Goal: Check status: Check status

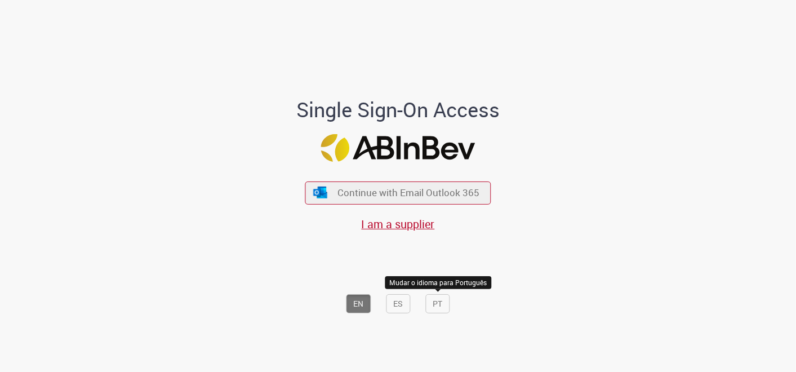
click at [428, 301] on button "PT" at bounding box center [438, 303] width 24 height 19
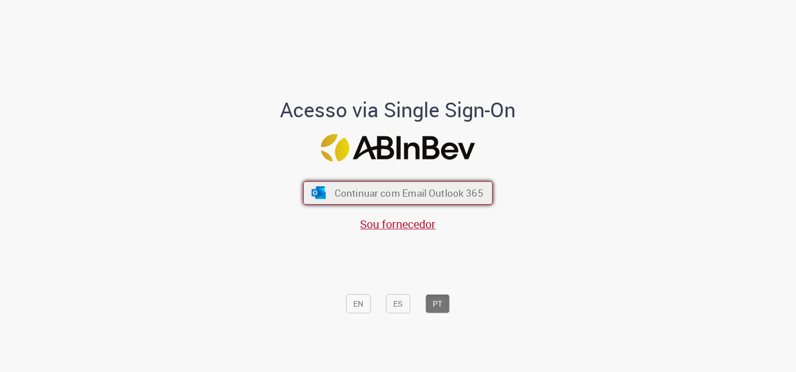
click at [415, 193] on span "Continuar com Email Outlook 365" at bounding box center [408, 192] width 149 height 13
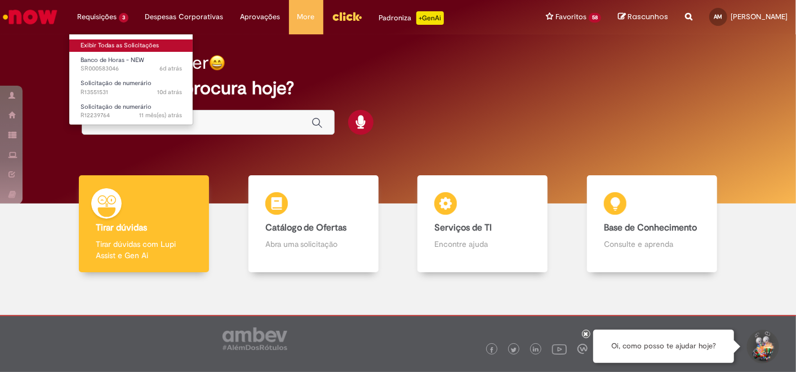
click at [117, 44] on link "Exibir Todas as Solicitações" at bounding box center [131, 45] width 124 height 12
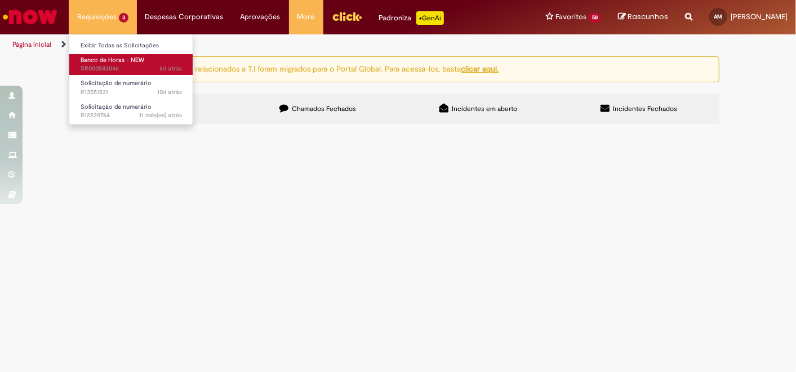
click at [128, 62] on span "Banco de Horas - NEW" at bounding box center [113, 60] width 64 height 8
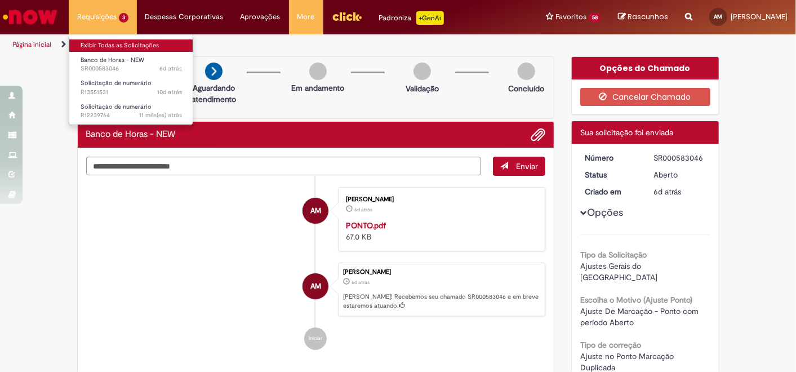
click at [135, 46] on link "Exibir Todas as Solicitações" at bounding box center [131, 45] width 124 height 12
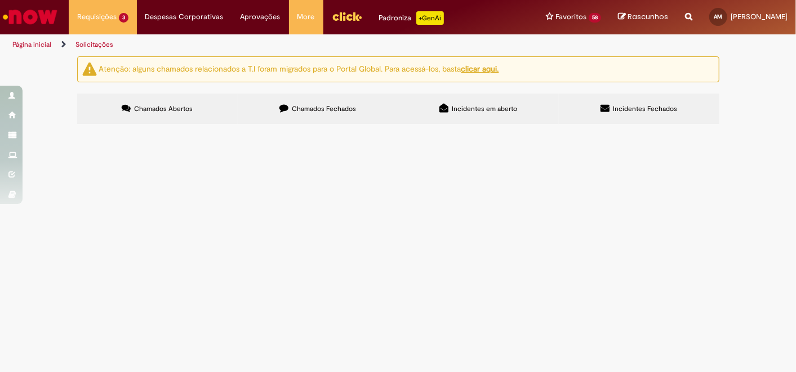
click at [293, 87] on div "Atenção: alguns chamados relacionados a T.I foram migrados para o Portal Global…" at bounding box center [398, 91] width 659 height 70
click at [293, 109] on span "Chamados Fechados" at bounding box center [324, 108] width 64 height 9
click at [212, 117] on label "Chamados Abertos" at bounding box center [157, 108] width 160 height 30
click at [0, 0] on span "R13551531" at bounding box center [0, 0] width 0 height 0
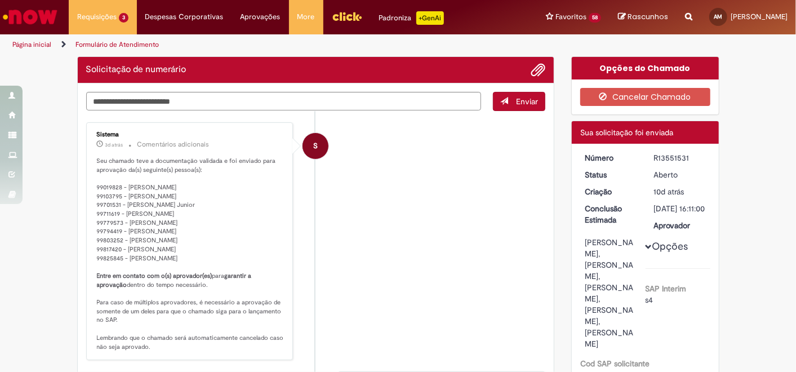
click at [109, 197] on p "Seu chamado teve a documentação validada e foi enviado para aprovação da(s) seg…" at bounding box center [190, 254] width 187 height 194
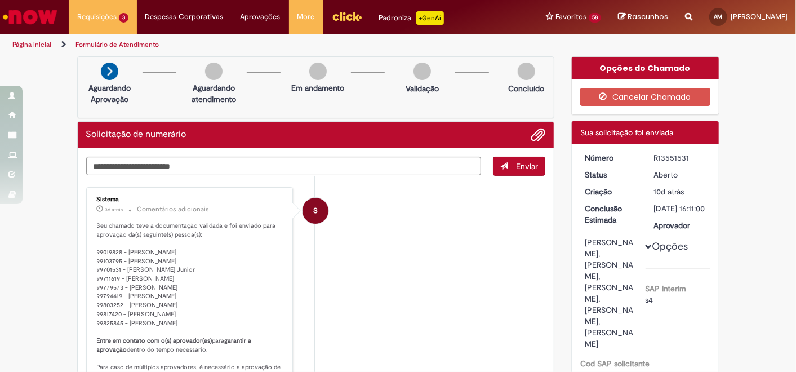
click at [217, 100] on p "Aguardando atendimento" at bounding box center [213, 93] width 55 height 23
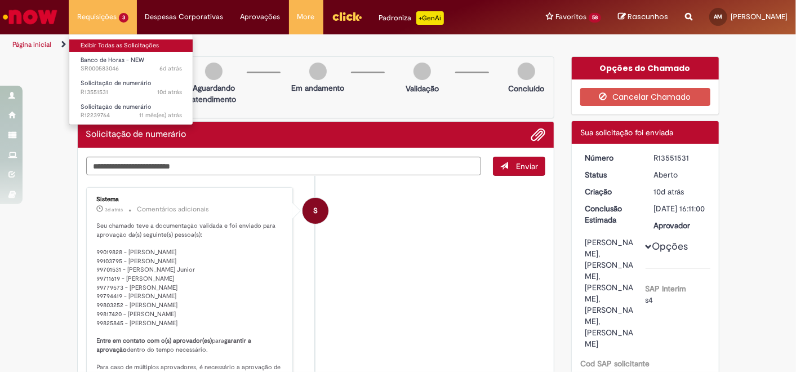
click at [120, 47] on link "Exibir Todas as Solicitações" at bounding box center [131, 45] width 124 height 12
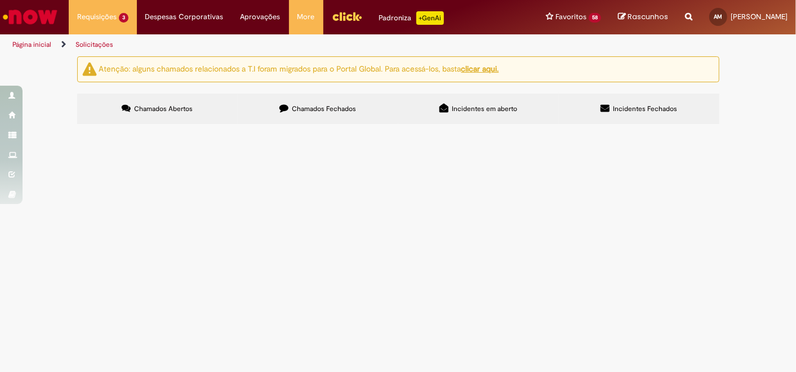
click at [338, 114] on label "Chamados Fechados" at bounding box center [318, 108] width 160 height 30
click at [0, 0] on span "R13553767" at bounding box center [0, 0] width 0 height 0
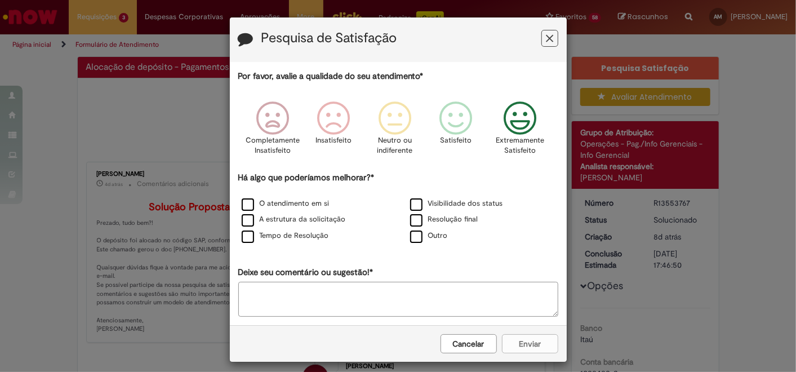
click at [524, 132] on icon "Feedback" at bounding box center [519, 118] width 42 height 34
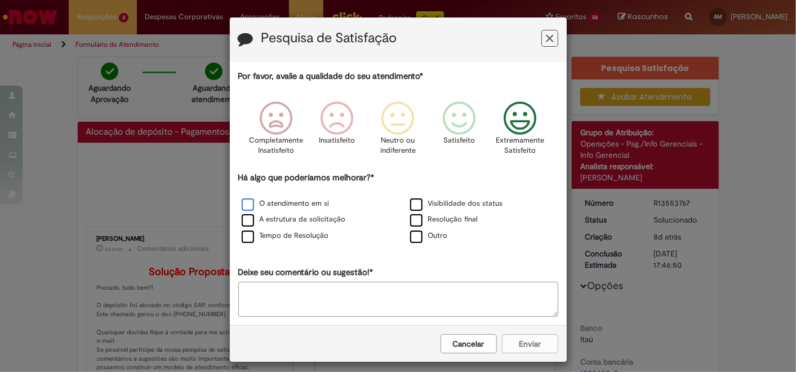
click at [316, 199] on label "O atendimento em si" at bounding box center [286, 203] width 88 height 11
click at [470, 340] on button "Cancelar" at bounding box center [468, 343] width 56 height 19
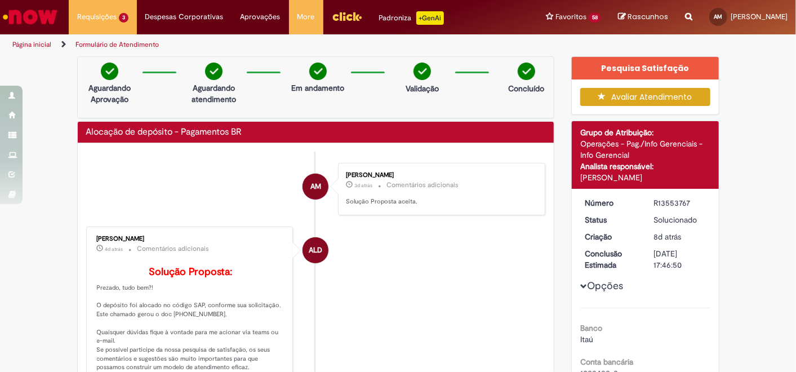
scroll to position [187, 0]
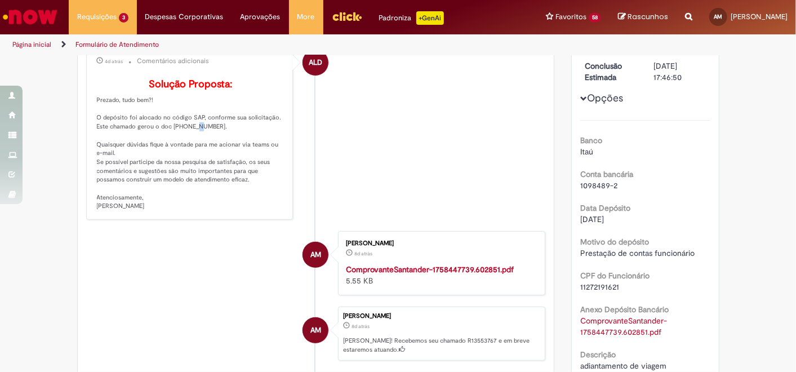
click at [185, 138] on p "Solução Proposta: Prezado, tudo bem?! O depósito foi alocado no código SAP, con…" at bounding box center [190, 145] width 187 height 132
click at [186, 141] on p "Solução Proposta: Prezado, tudo bem?! O depósito foi alocado no código SAP, con…" at bounding box center [190, 145] width 187 height 132
drag, startPoint x: 186, startPoint y: 141, endPoint x: 167, endPoint y: 141, distance: 19.1
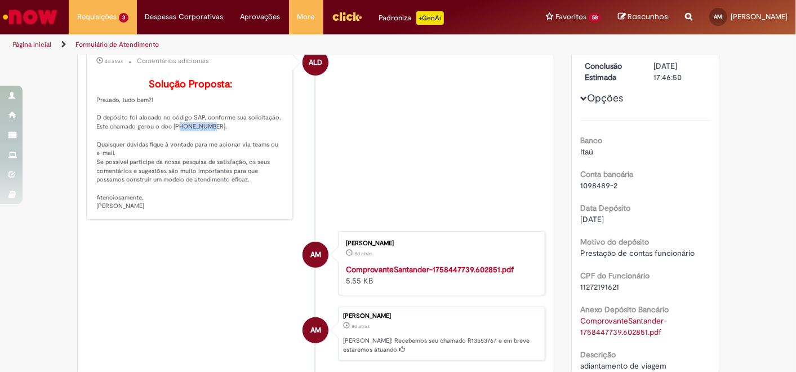
click at [167, 141] on p "Solução Proposta: Prezado, tudo bem?! O depósito foi alocado no código SAP, con…" at bounding box center [190, 145] width 187 height 132
copy p "100481343"
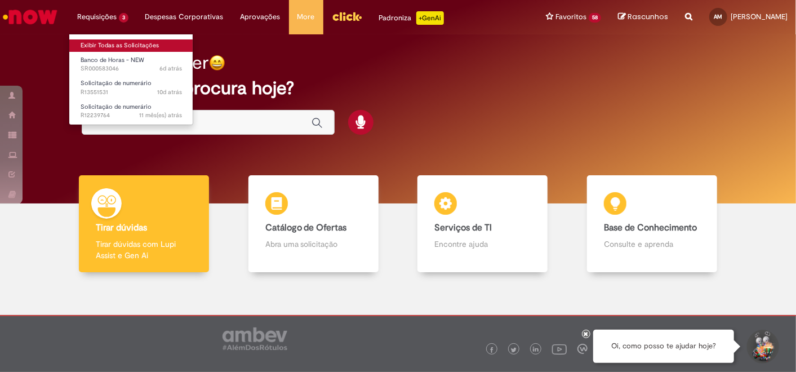
click at [117, 44] on link "Exibir Todas as Solicitações" at bounding box center [131, 45] width 124 height 12
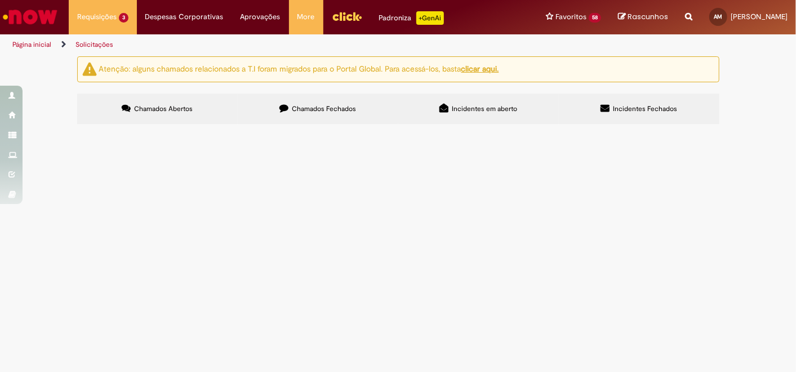
click at [345, 107] on span "Chamados Fechados" at bounding box center [324, 108] width 64 height 9
click at [0, 0] on span "adiantamento de viagem" at bounding box center [0, 0] width 0 height 0
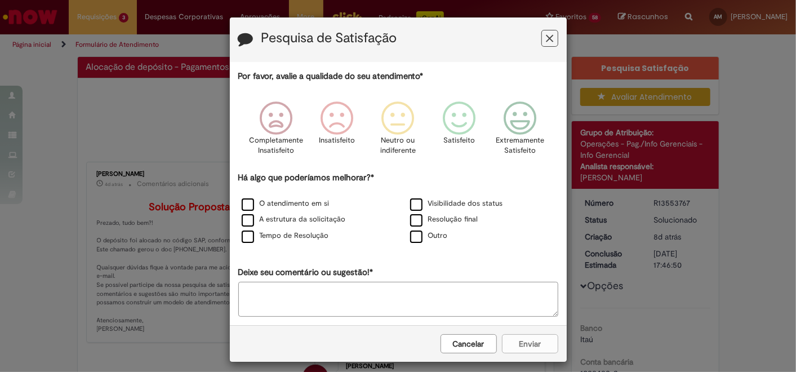
click at [102, 206] on div "Pesquisa de Satisfação Por favor, avalie a qualidade do seu atendimento* Comple…" at bounding box center [398, 186] width 796 height 372
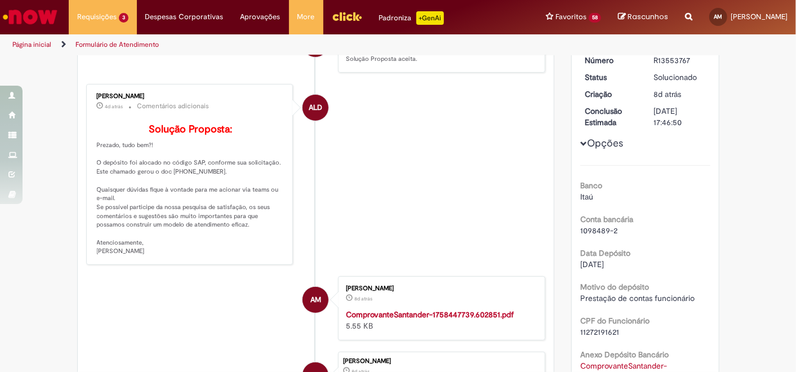
scroll to position [187, 0]
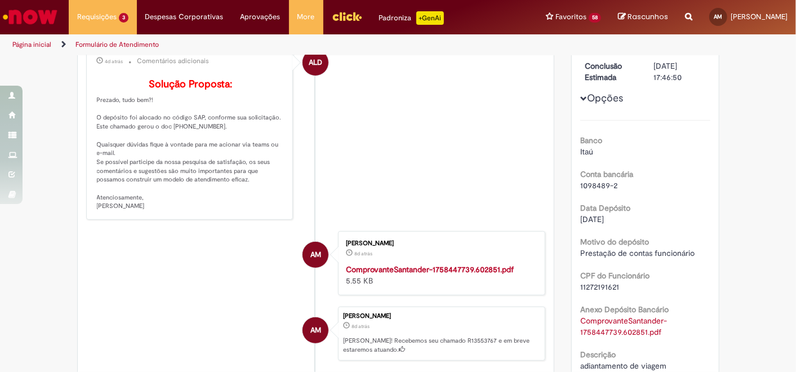
click at [581, 95] on span "Opções para R13553767" at bounding box center [583, 98] width 7 height 7
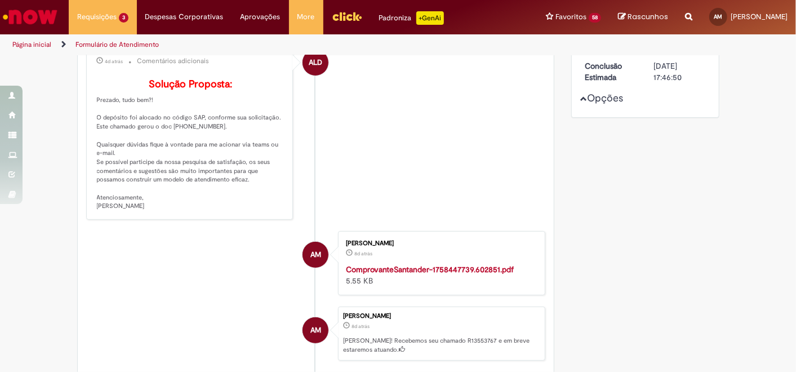
click at [580, 100] on span "Opções para R13553767" at bounding box center [583, 98] width 7 height 7
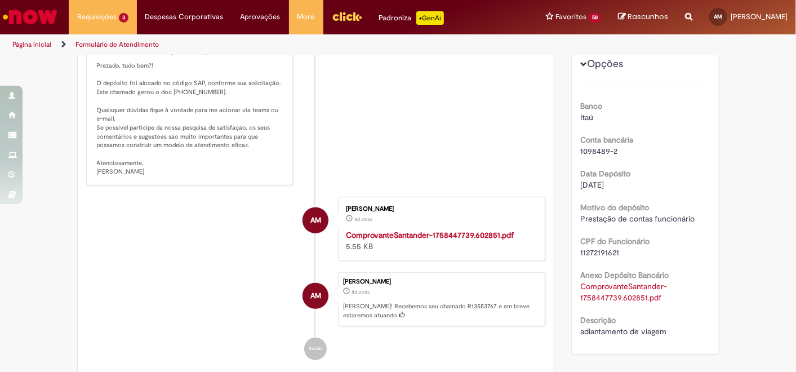
scroll to position [250, 0]
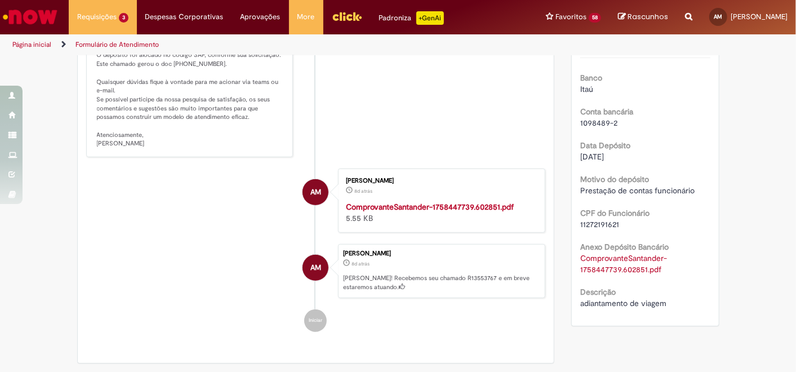
click at [603, 259] on link "ComprovanteSantander-1758447739.602851.pdf" at bounding box center [623, 263] width 87 height 21
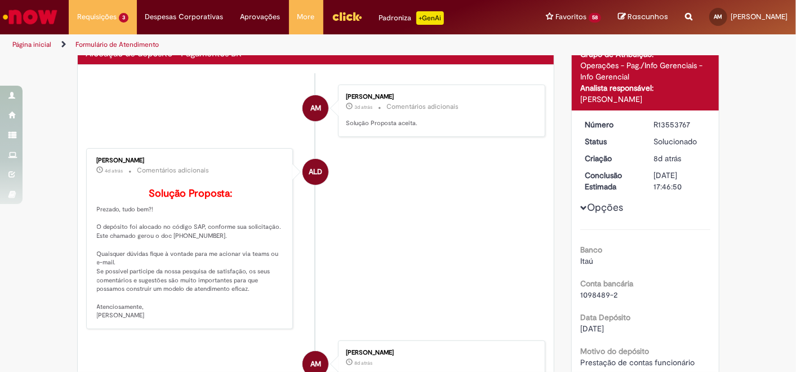
scroll to position [0, 0]
